Goal: Check status: Check status

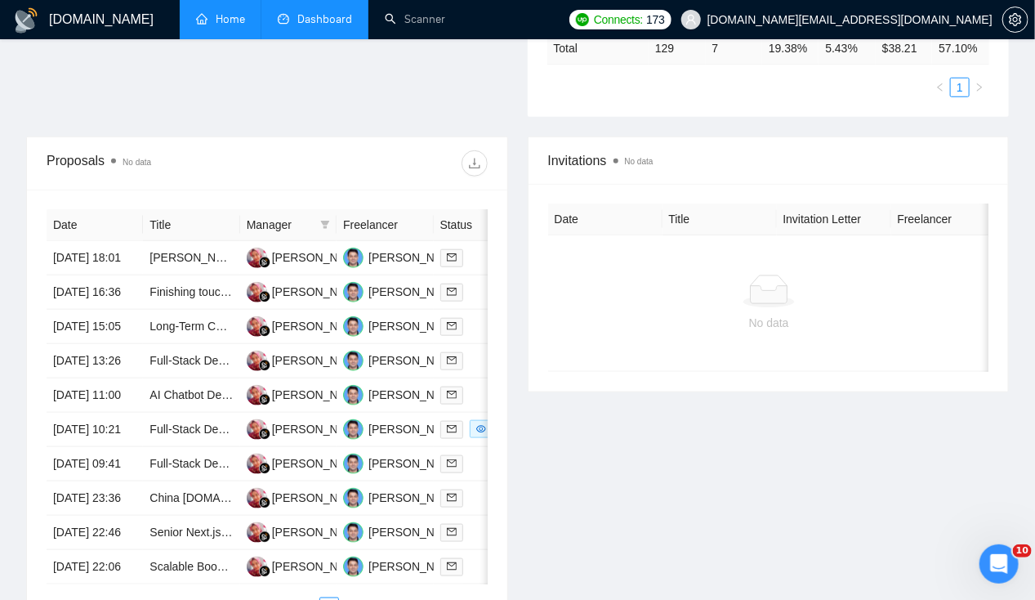
click at [221, 12] on link "Home" at bounding box center [220, 19] width 49 height 14
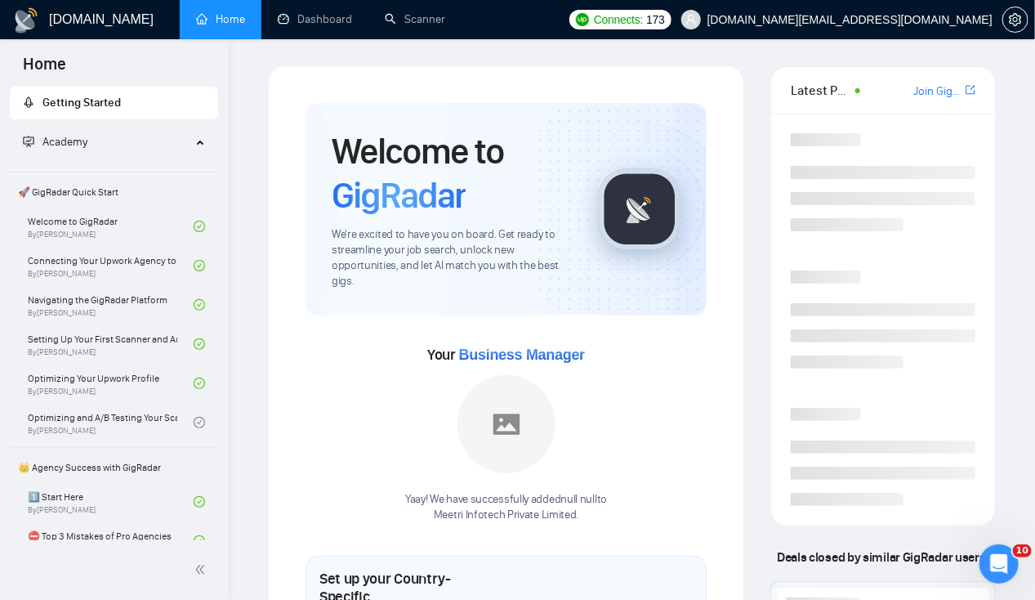
click at [221, 12] on link "Home" at bounding box center [220, 19] width 49 height 14
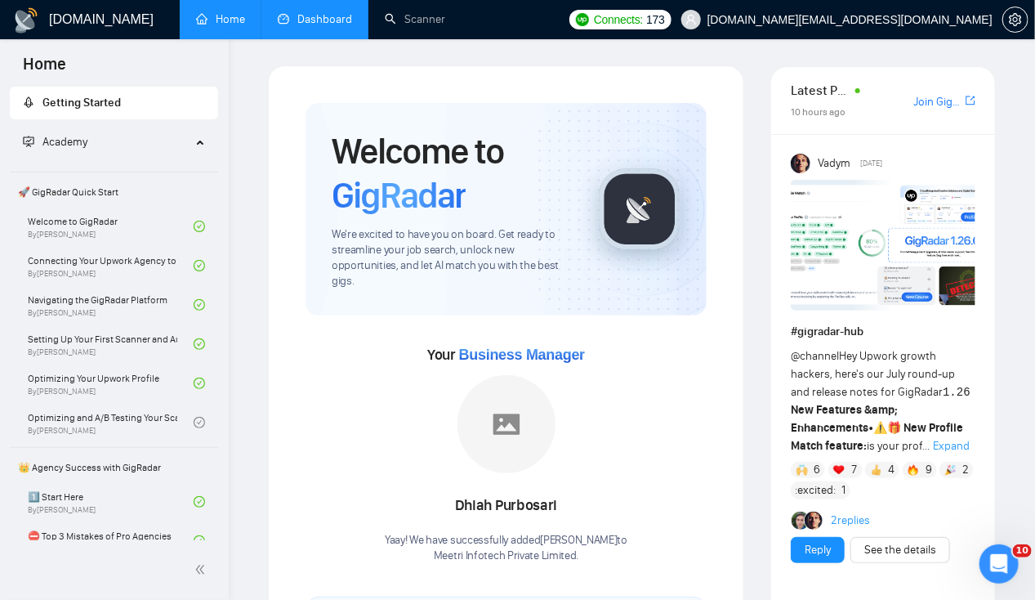
click at [314, 18] on link "Dashboard" at bounding box center [315, 19] width 74 height 14
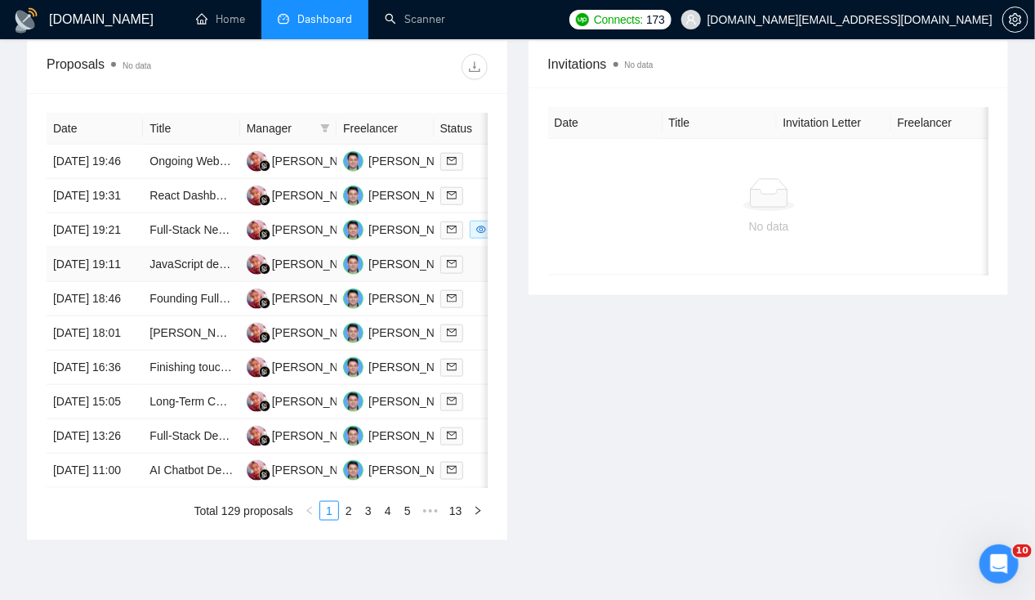
scroll to position [603, 0]
click at [83, 351] on td "[DATE] 18:01" at bounding box center [95, 333] width 96 height 34
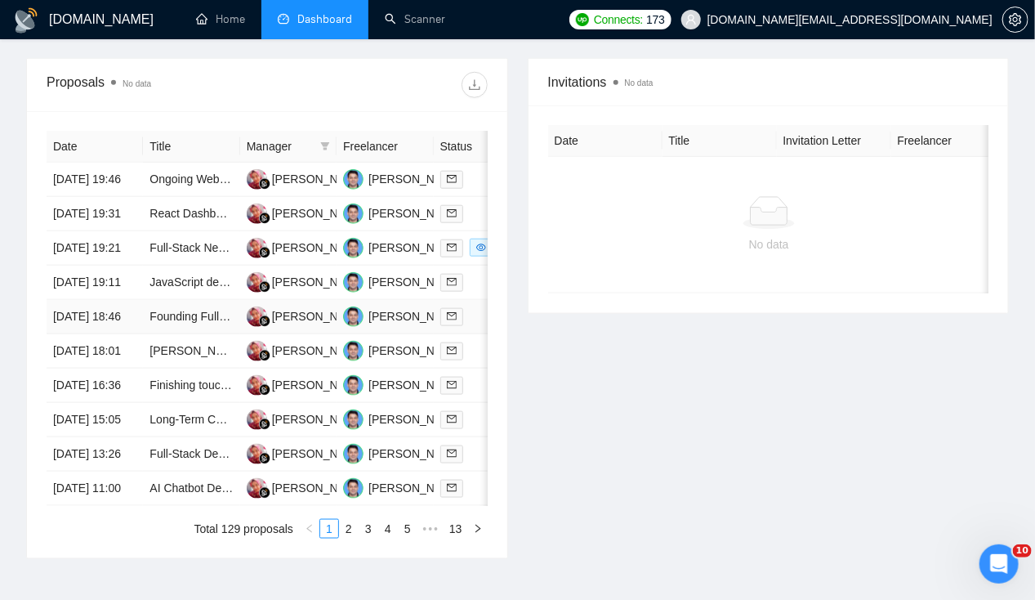
scroll to position [583, 0]
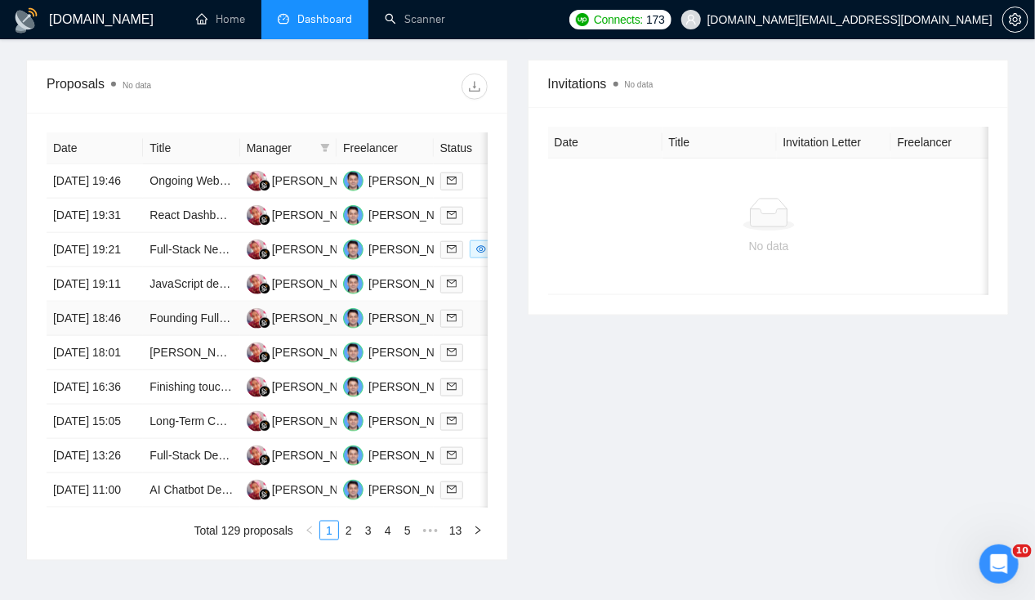
click at [96, 336] on td "19 Aug, 2025 18:46" at bounding box center [95, 319] width 96 height 34
click at [100, 302] on td "19 Aug, 2025 19:11" at bounding box center [94, 284] width 96 height 34
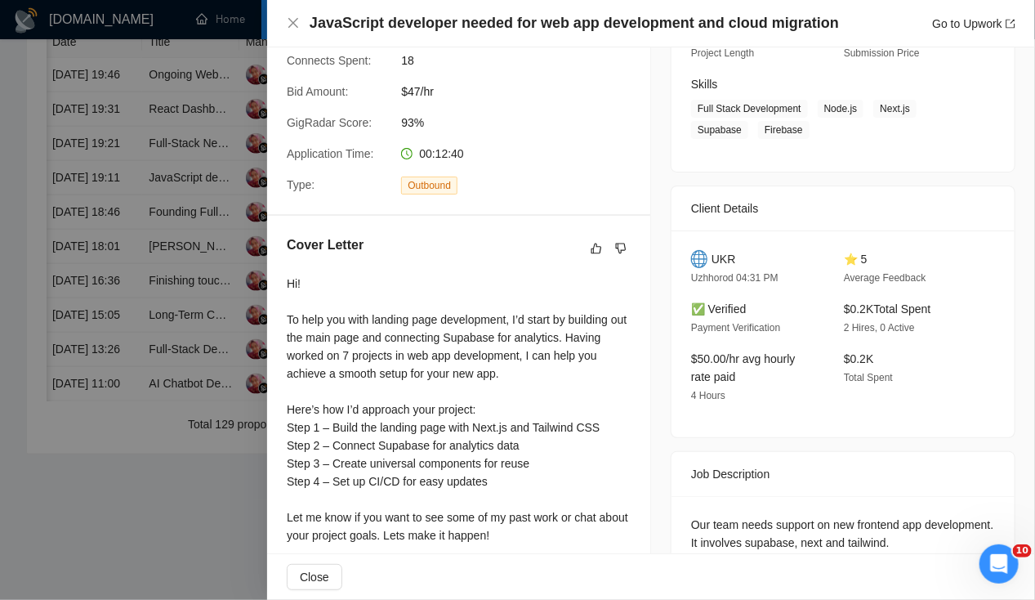
scroll to position [0, 0]
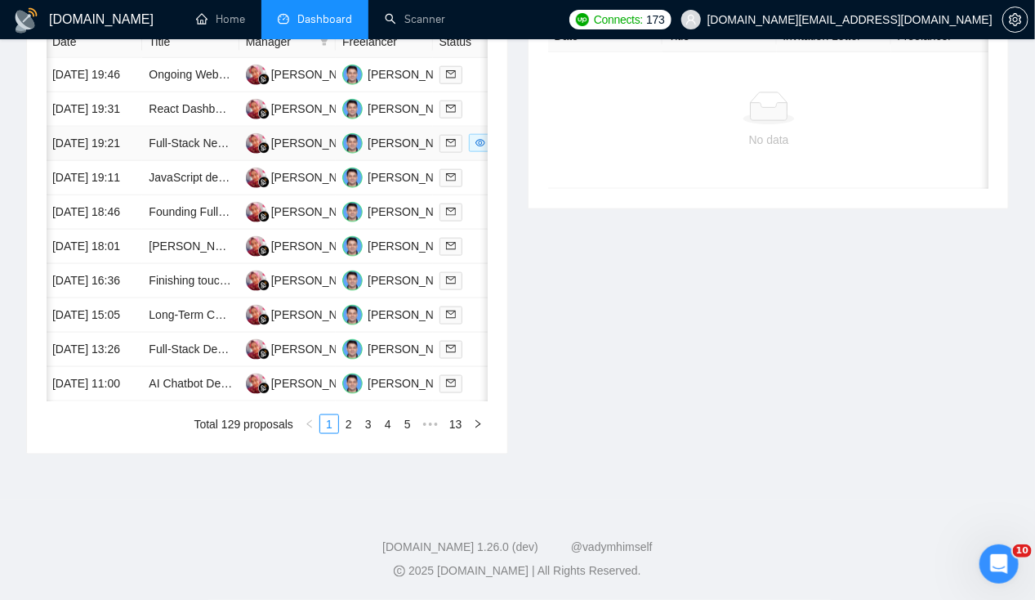
click at [83, 136] on td "19 Aug, 2025 19:21" at bounding box center [94, 144] width 96 height 34
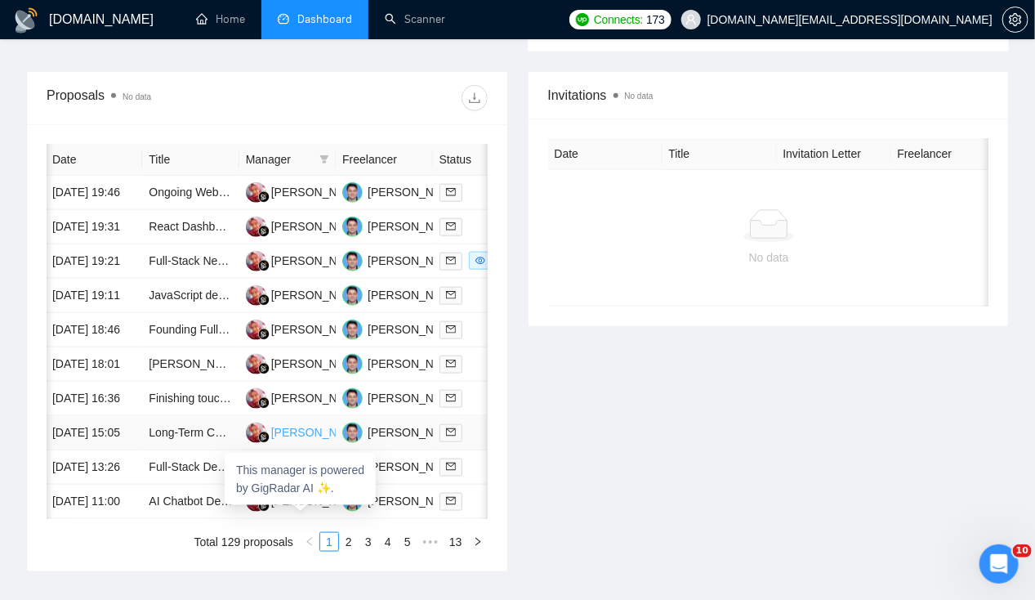
scroll to position [570, 0]
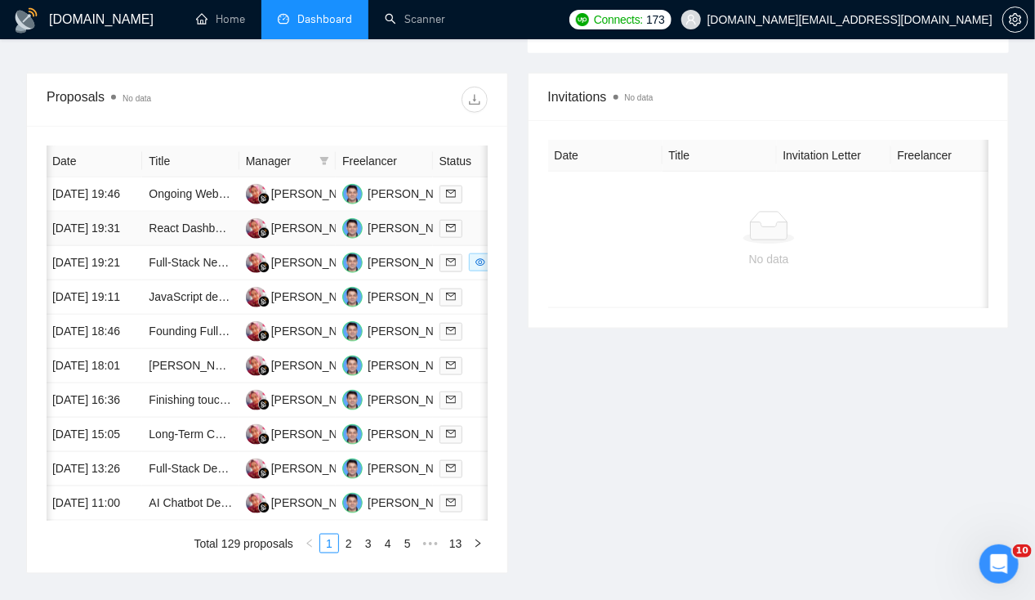
click at [98, 229] on td "19 Aug, 2025 19:31" at bounding box center [94, 229] width 96 height 34
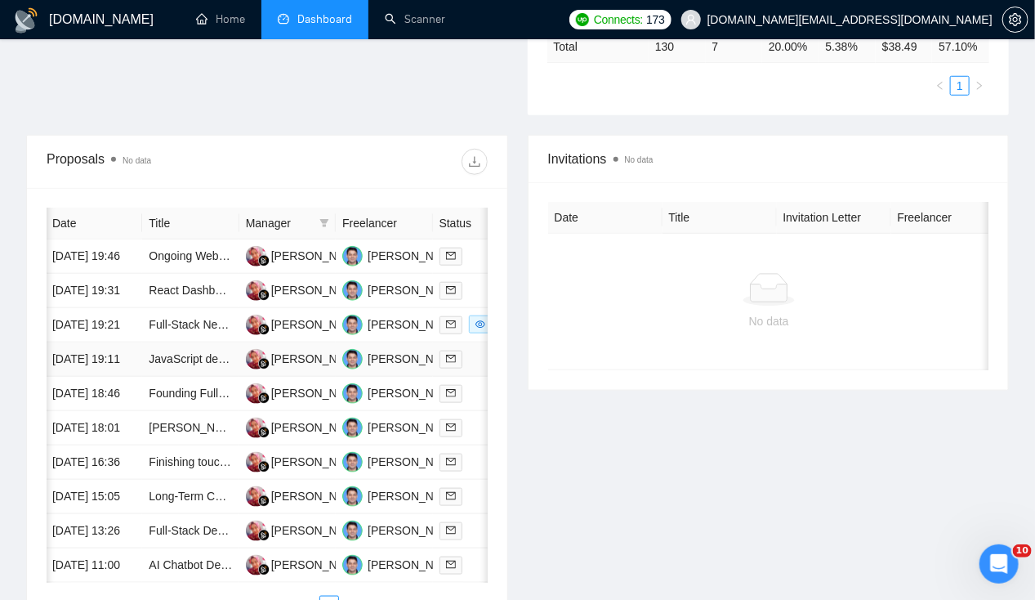
scroll to position [505, 0]
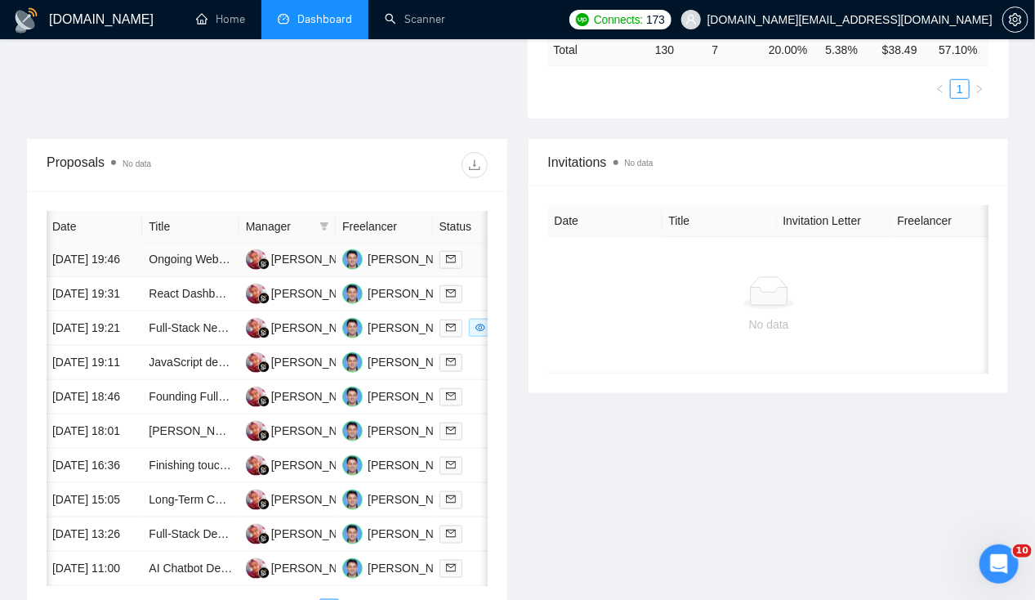
click at [91, 243] on td "19 Aug, 2025 19:46" at bounding box center [94, 260] width 96 height 34
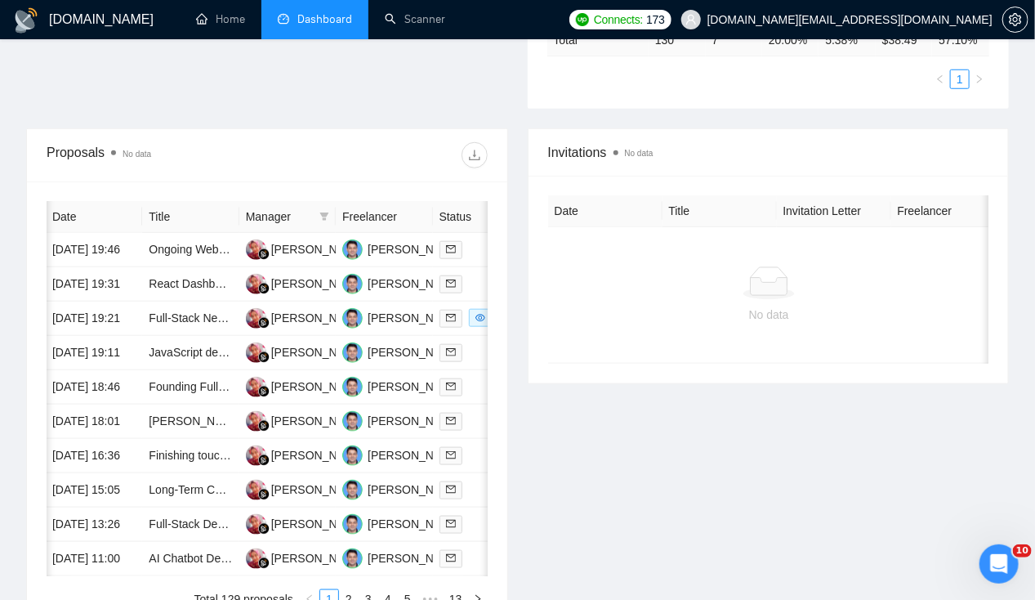
scroll to position [521, 0]
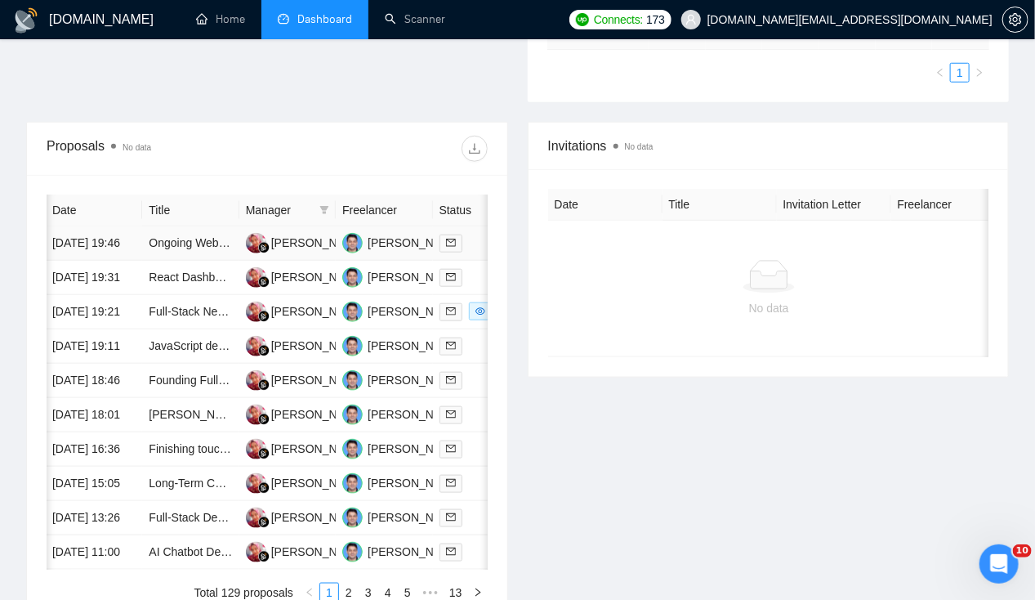
click at [78, 229] on td "19 Aug, 2025 19:46" at bounding box center [94, 243] width 96 height 34
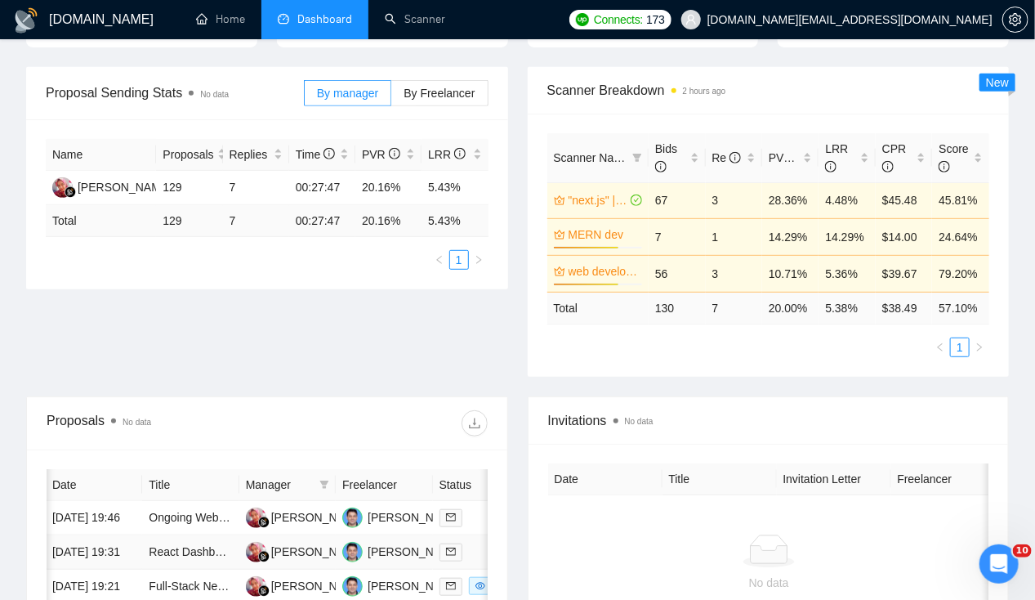
scroll to position [0, 0]
